Goal: Information Seeking & Learning: Learn about a topic

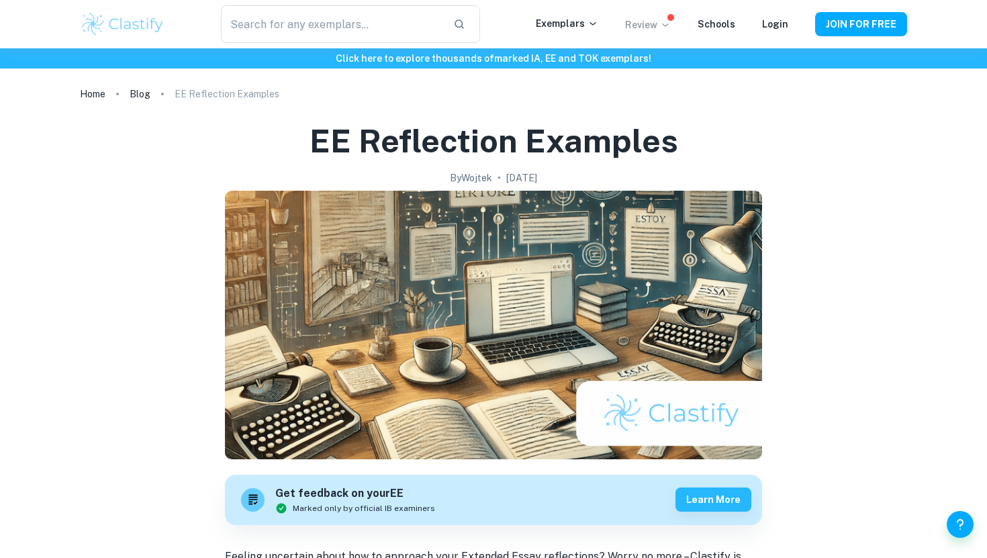
click at [663, 27] on p "Review" at bounding box center [648, 24] width 46 height 15
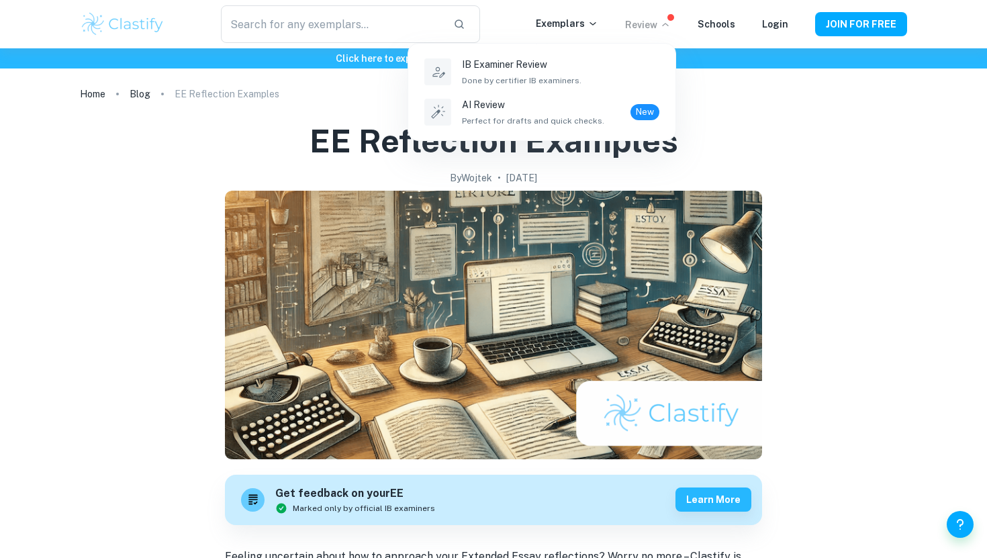
click at [576, 22] on div at bounding box center [493, 279] width 987 height 558
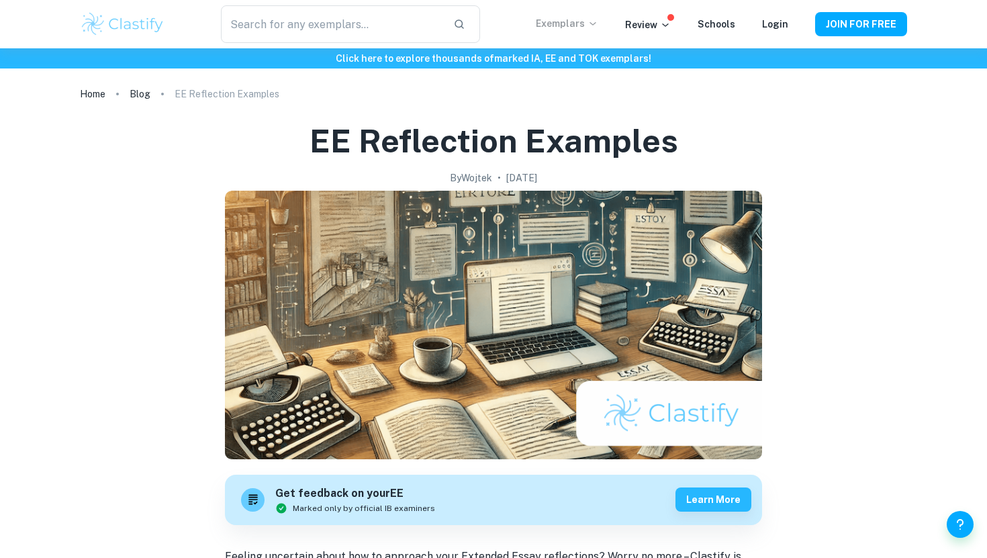
click at [583, 26] on p "Exemplars" at bounding box center [567, 23] width 62 height 15
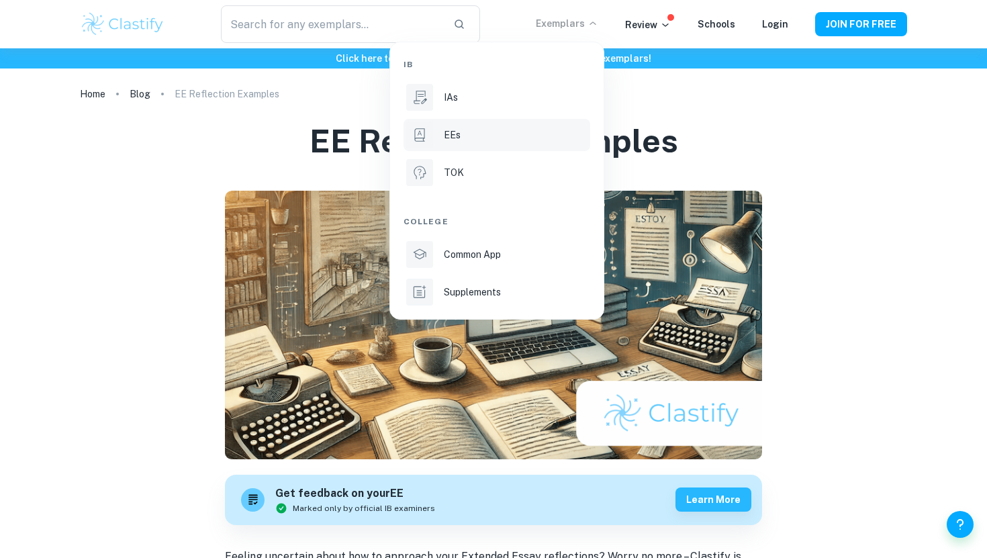
click at [474, 140] on div "EEs" at bounding box center [516, 135] width 144 height 15
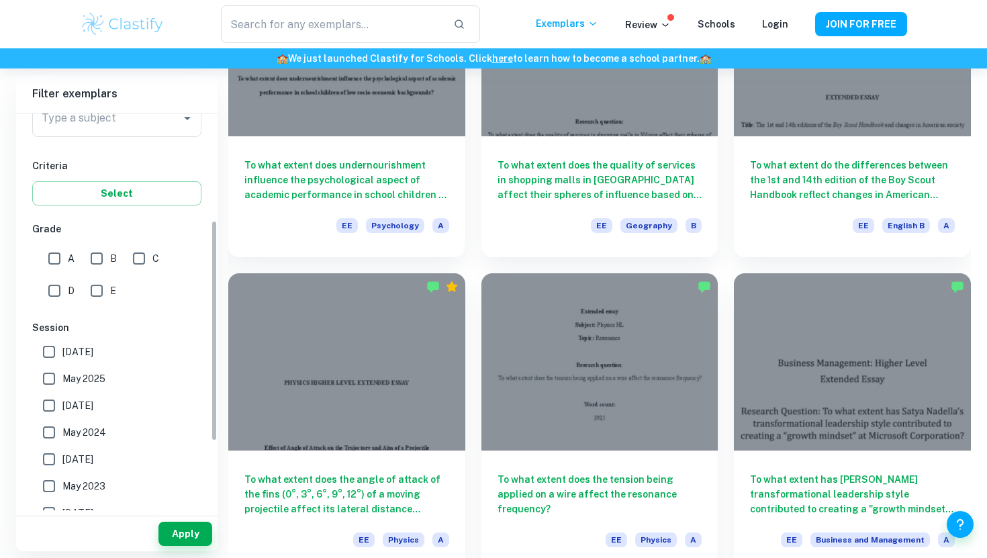
scroll to position [191, 0]
click at [52, 259] on input "A" at bounding box center [54, 259] width 27 height 27
click at [54, 259] on input "A" at bounding box center [54, 259] width 27 height 27
checkbox input "false"
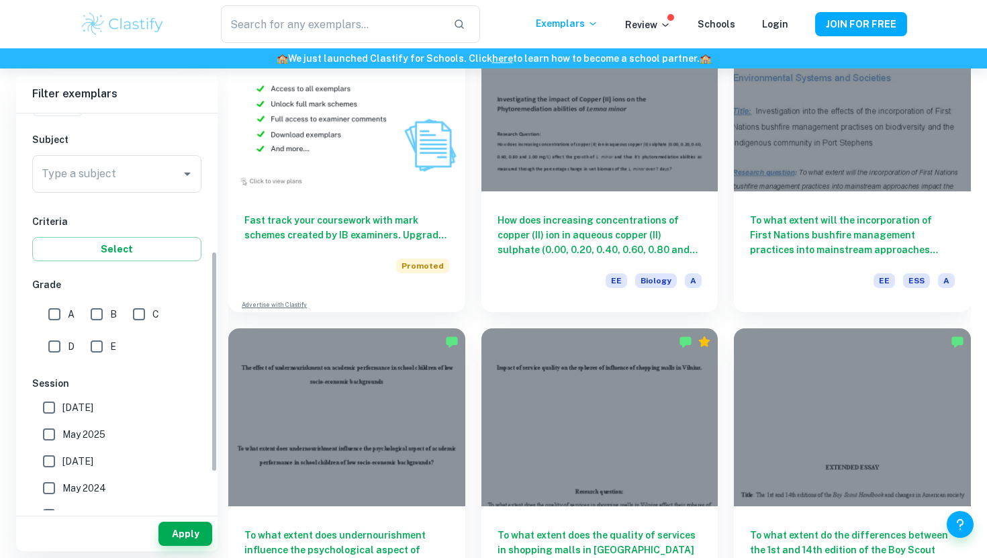
scroll to position [77, 0]
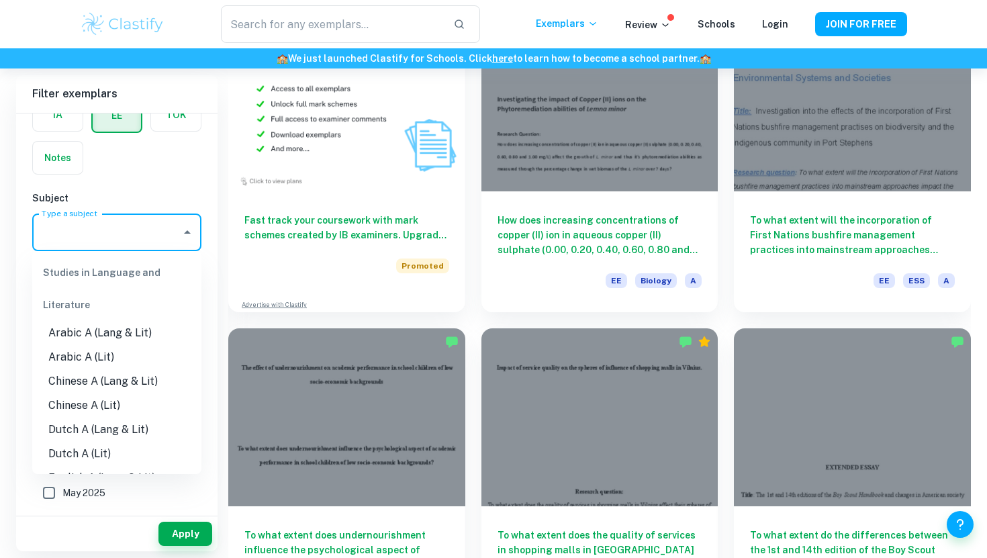
click at [89, 234] on input "Type a subject" at bounding box center [106, 233] width 137 height 26
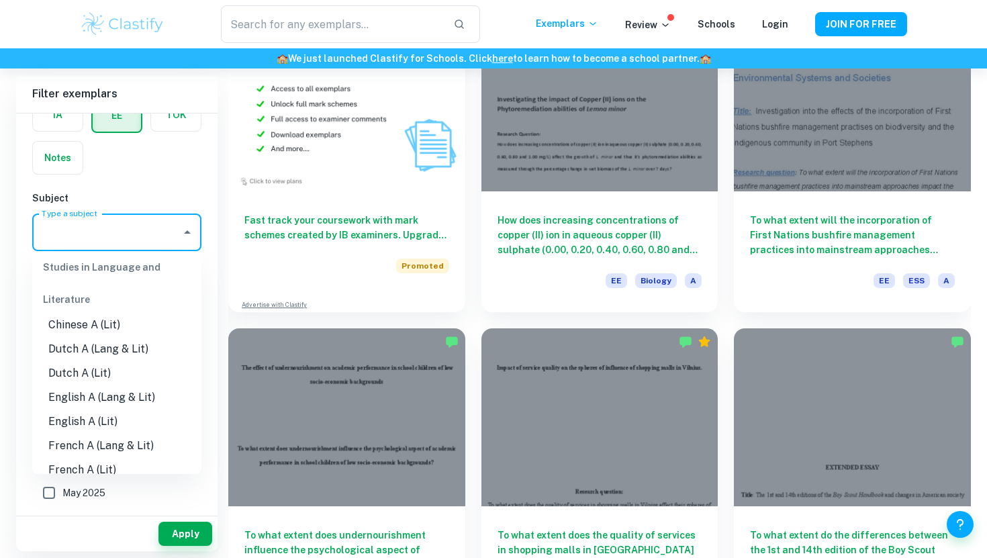
scroll to position [0, 0]
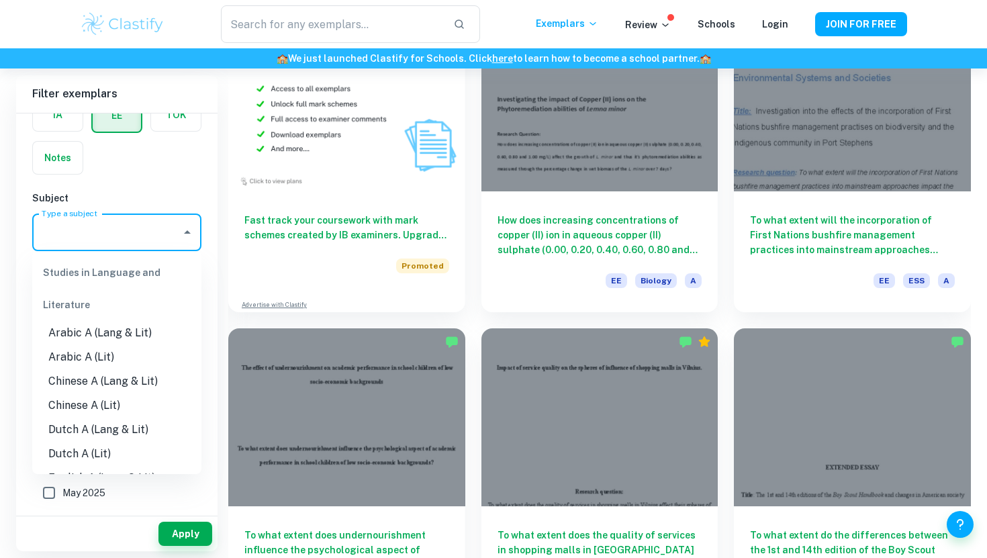
click at [123, 275] on div "Studies in Language and Literature" at bounding box center [116, 289] width 169 height 64
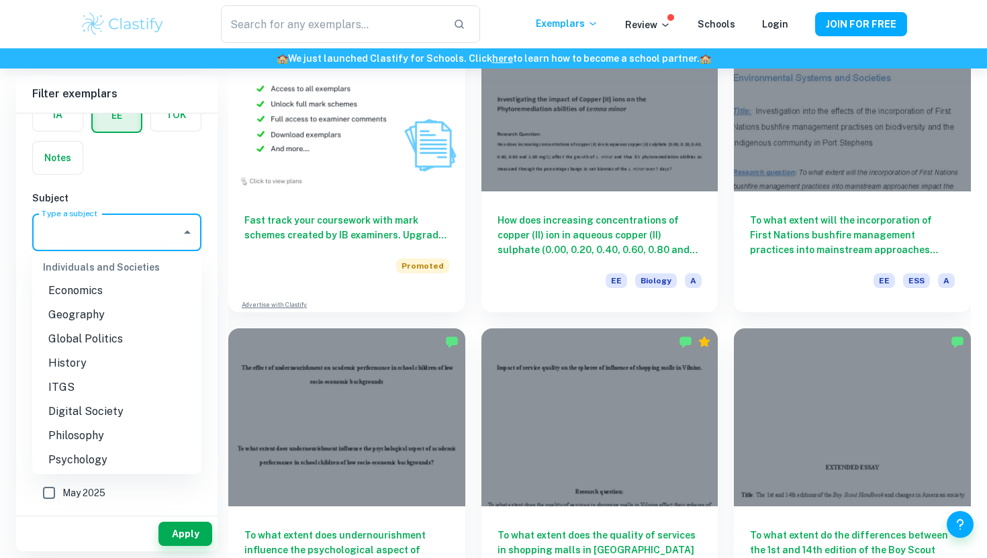
click at [75, 369] on li "History" at bounding box center [116, 363] width 169 height 24
type input "History"
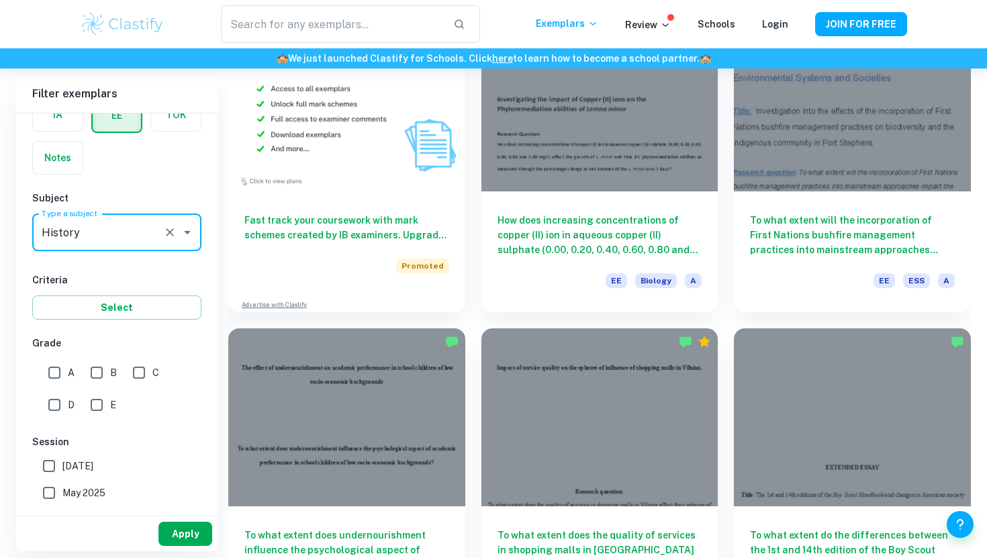
click at [187, 543] on button "Apply" at bounding box center [185, 534] width 54 height 24
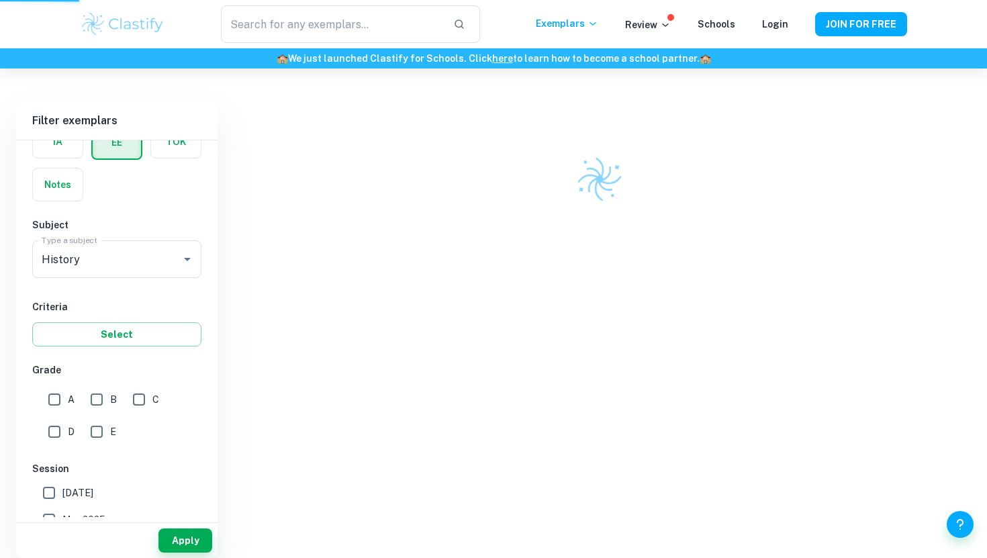
scroll to position [68, 0]
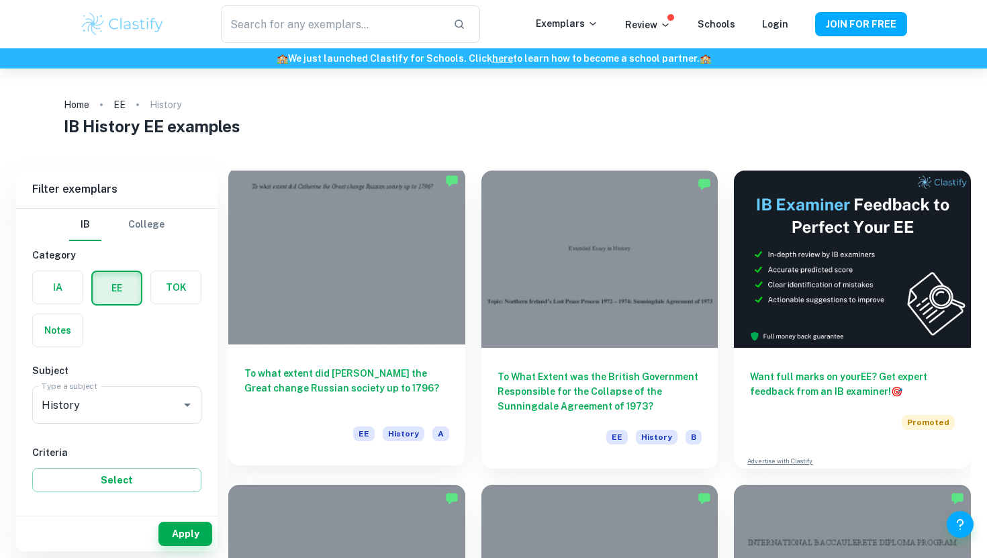
click at [371, 332] on div at bounding box center [346, 255] width 237 height 177
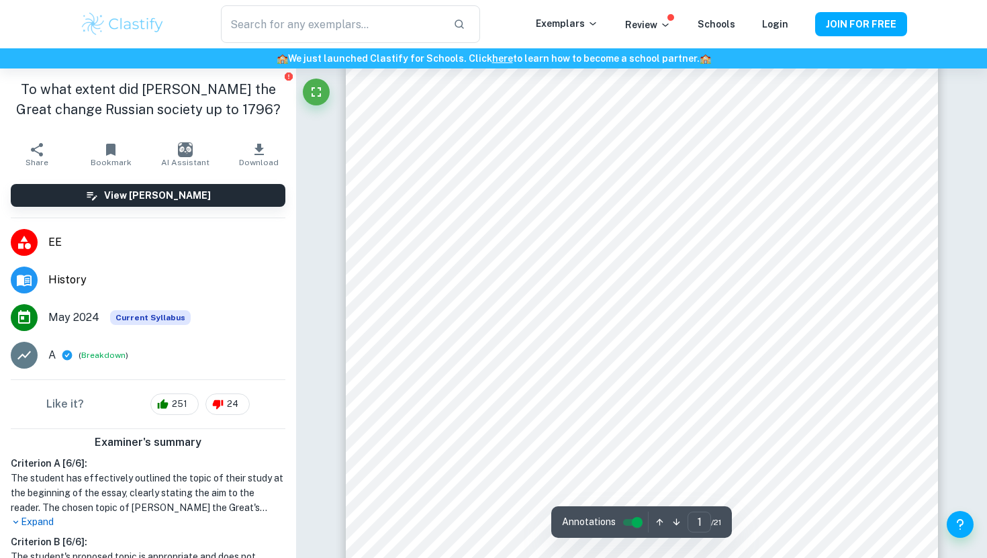
scroll to position [157, 0]
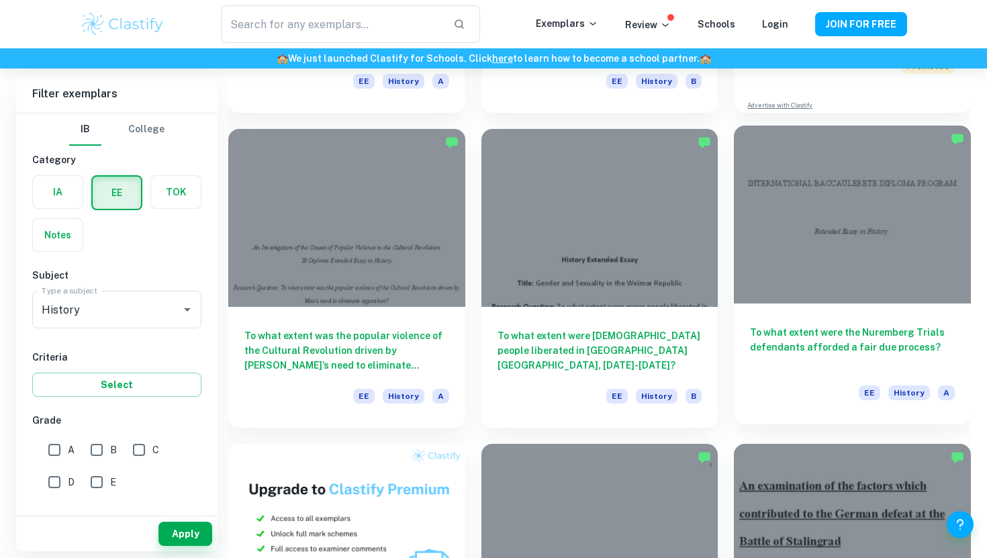
scroll to position [365, 0]
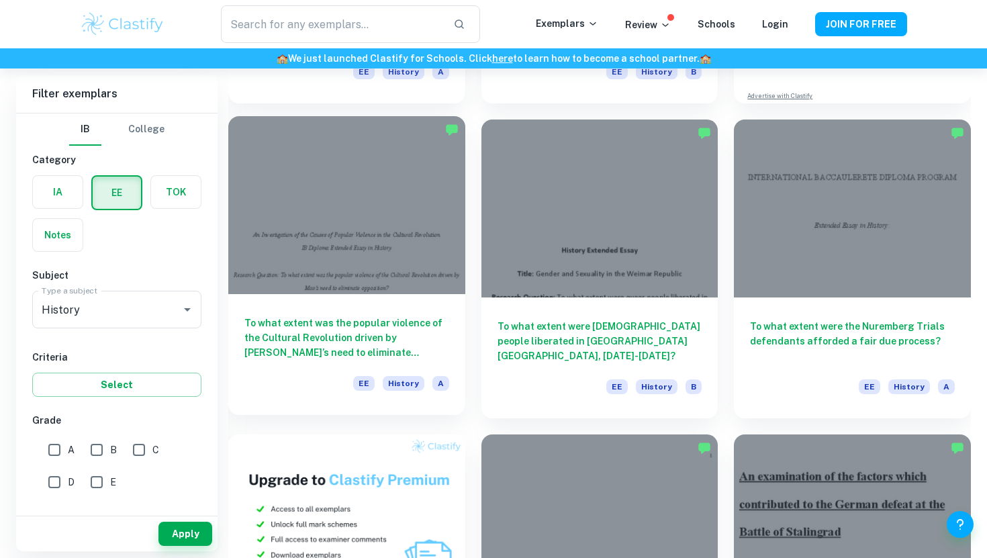
click at [382, 290] on div at bounding box center [346, 204] width 237 height 177
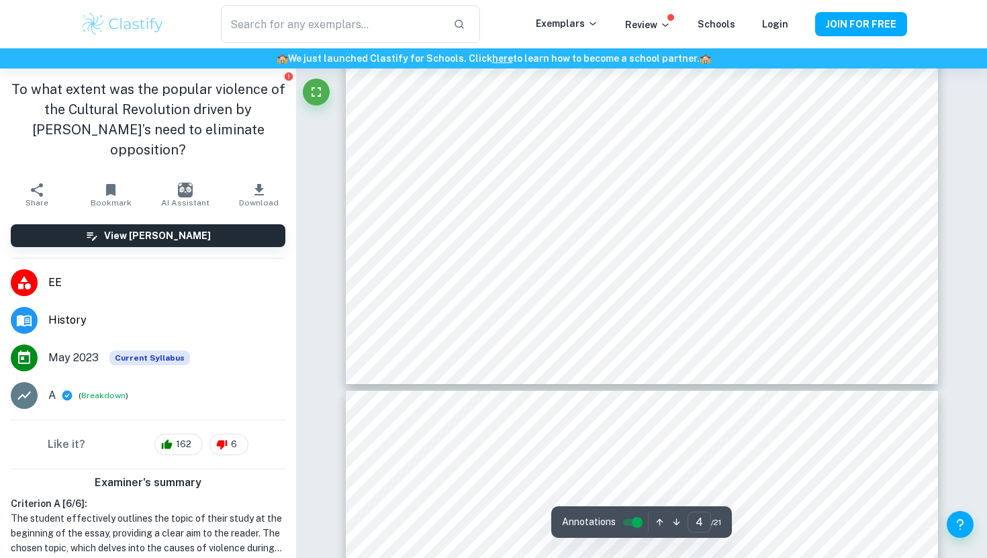
scroll to position [2578, 0]
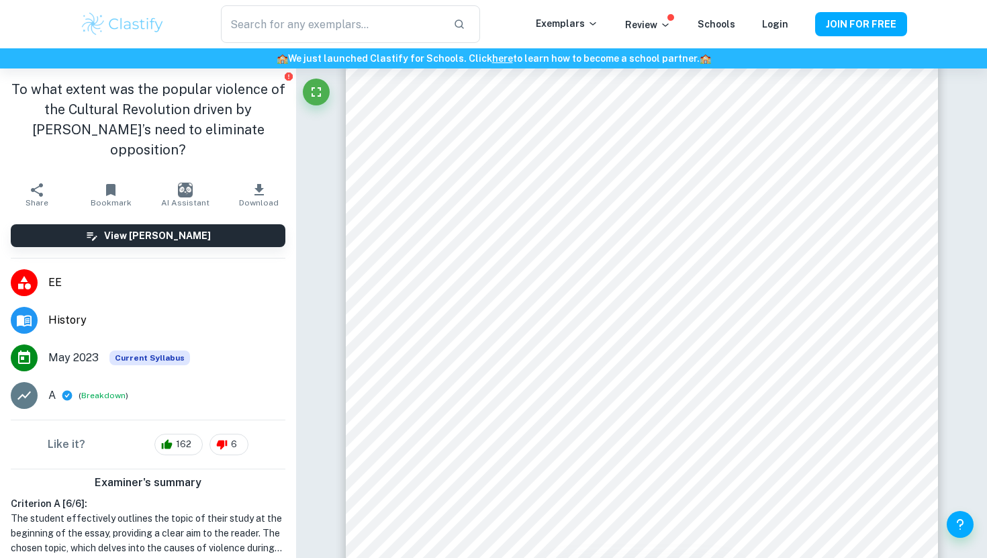
click at [38, 555] on p "Expand" at bounding box center [148, 562] width 275 height 14
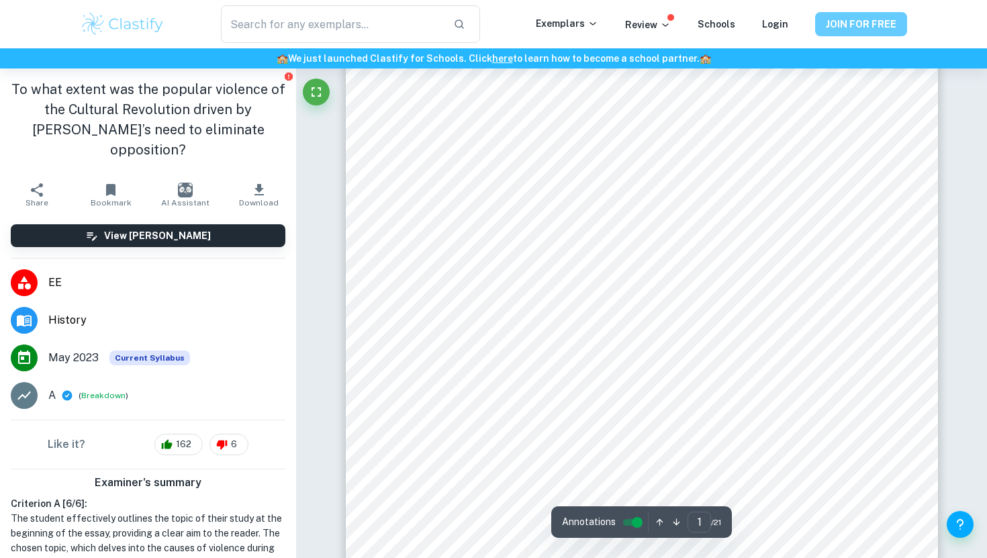
scroll to position [0, 0]
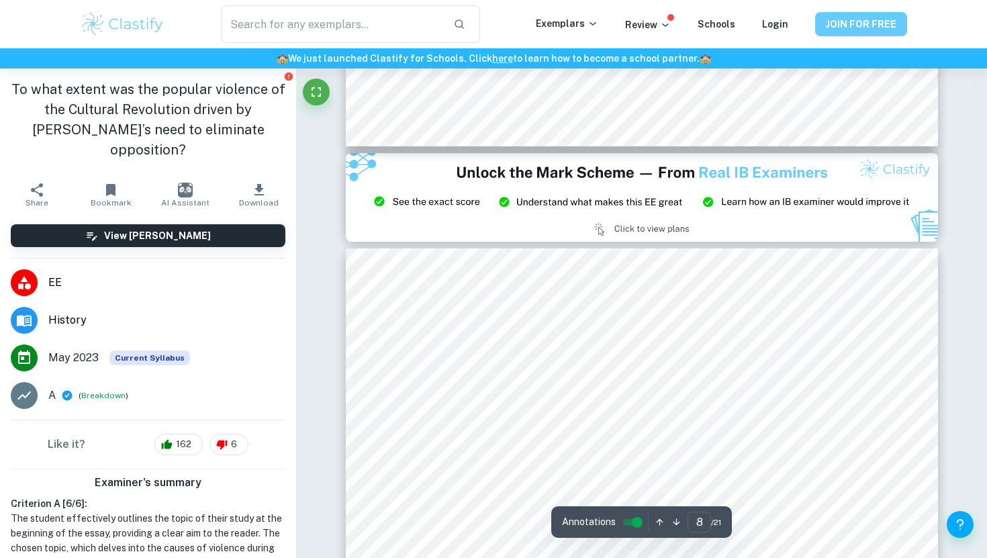
type input "9"
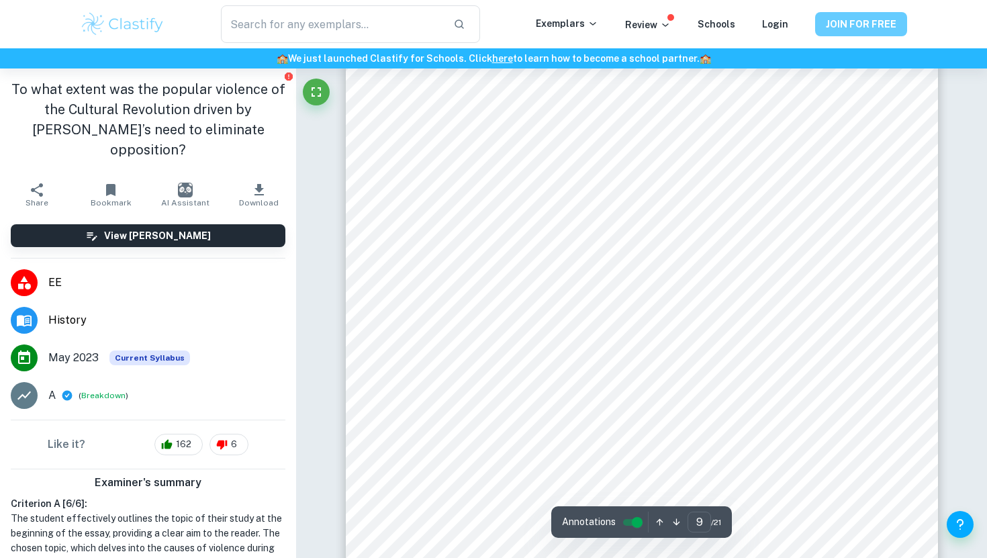
scroll to position [6720, 0]
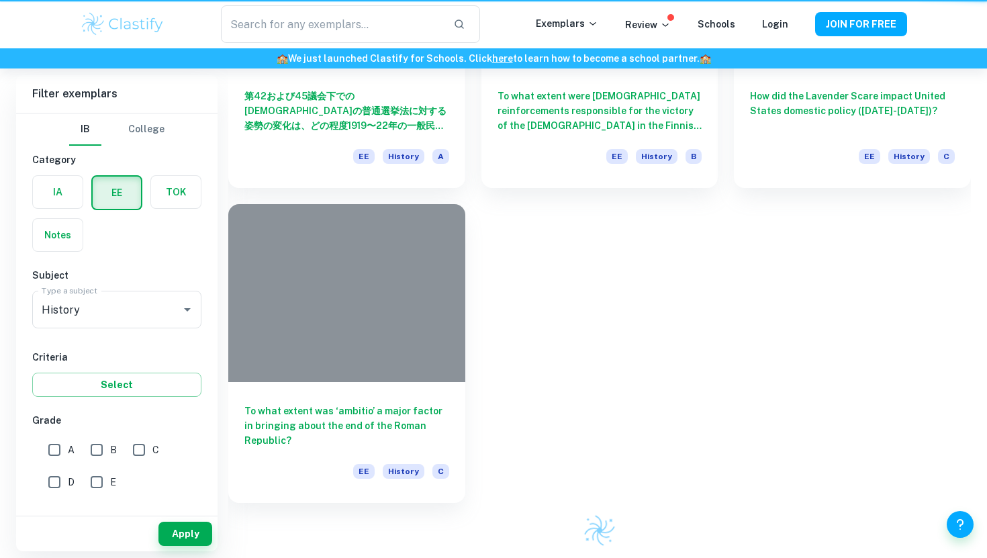
scroll to position [365, 0]
